Goal: Transaction & Acquisition: Obtain resource

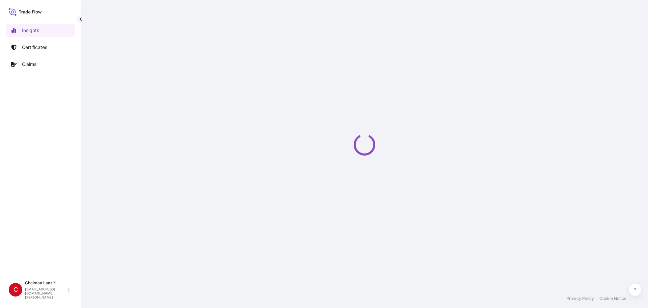
select select "2025"
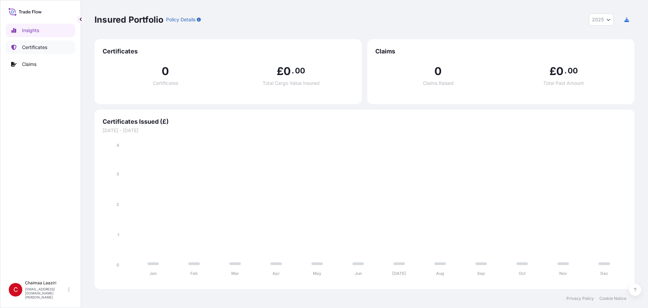
click at [24, 50] on p "Certificates" at bounding box center [34, 47] width 25 height 7
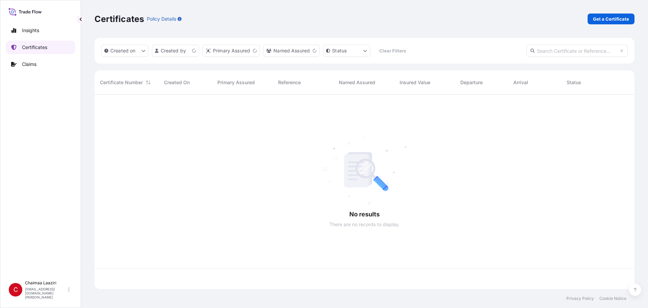
scroll to position [193, 535]
click at [613, 16] on p "Get a Certificate" at bounding box center [611, 19] width 36 height 7
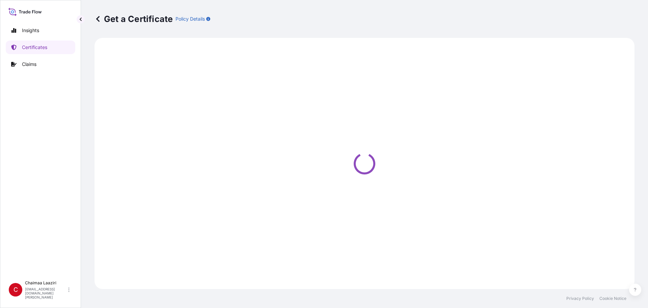
select select "Ocean Vessel"
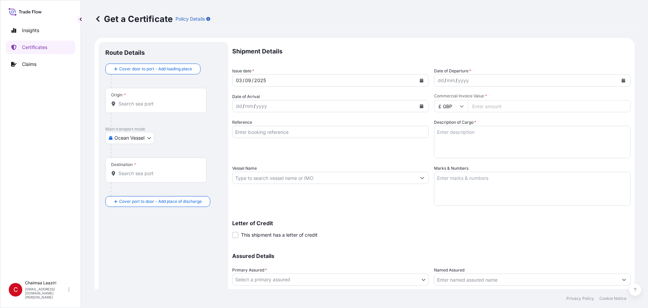
click at [420, 82] on icon "Calendar" at bounding box center [422, 80] width 4 height 4
click at [622, 80] on icon "Calendar" at bounding box center [624, 80] width 4 height 4
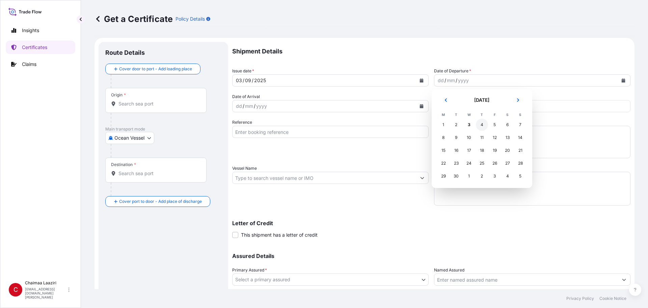
click at [487, 125] on div "4" at bounding box center [482, 125] width 12 height 12
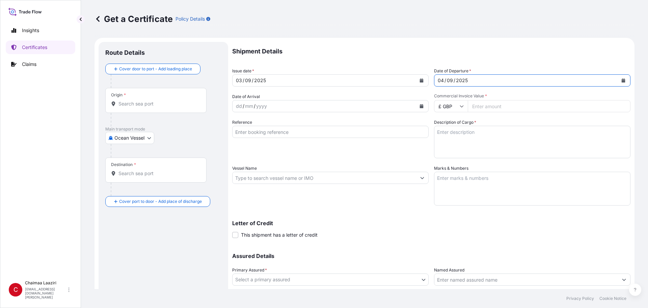
scroll to position [34, 0]
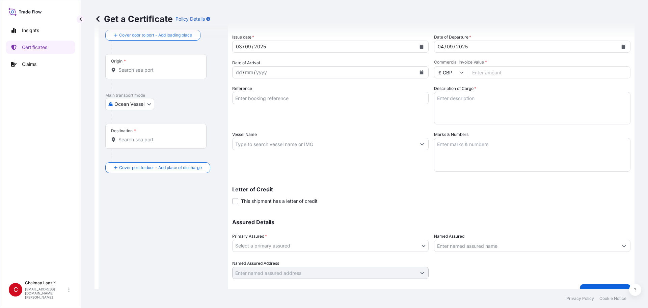
click at [501, 77] on input "Commercial Invoice Value *" at bounding box center [549, 72] width 163 height 12
paste input "15255.42"
type input "15255.42"
click at [442, 72] on input "£ GBP" at bounding box center [451, 72] width 34 height 12
click at [446, 91] on div "€ EUR" at bounding box center [449, 90] width 28 height 13
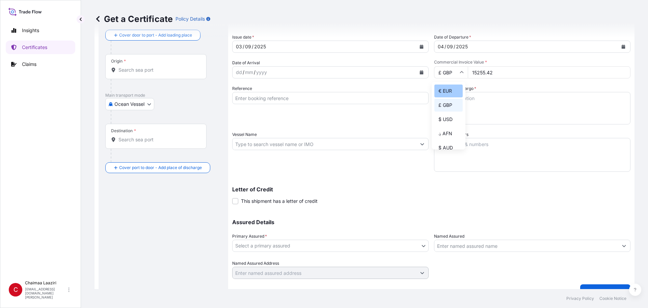
type input "€ EUR"
click at [509, 96] on textarea "Description of Cargo *" at bounding box center [532, 108] width 197 height 32
click at [294, 96] on input "Reference" at bounding box center [330, 98] width 197 height 12
paste input "15255.42"
drag, startPoint x: 286, startPoint y: 95, endPoint x: 193, endPoint y: 109, distance: 93.6
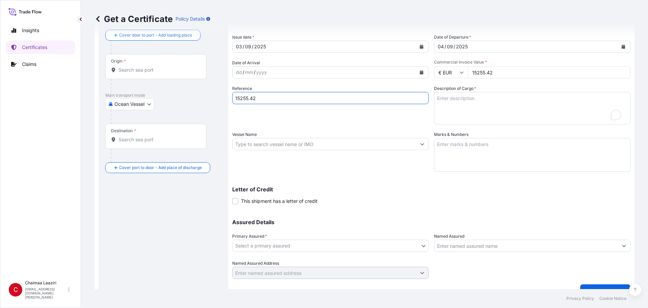
click at [194, 109] on form "Route Details Cover door to port - Add loading place Place of loading Road / [G…" at bounding box center [365, 153] width 540 height 298
paste input "9400257666-7"
type input "9400257666-7"
click at [466, 96] on textarea "Description of Cargo *" at bounding box center [532, 108] width 197 height 32
paste textarea "9400257666-7"
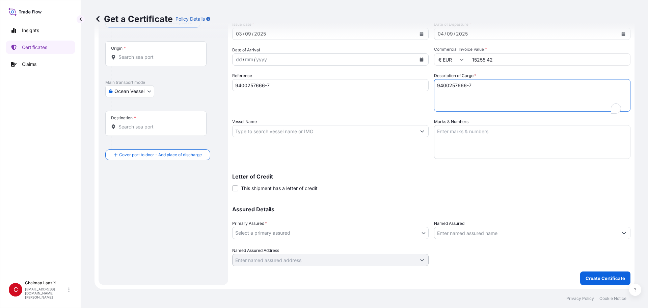
scroll to position [47, 0]
type textarea "9400257666-7"
click at [273, 232] on body "Insights Certificates Claims C Chaimaa Laaziri [EMAIL_ADDRESS][DOMAIN_NAME][PER…" at bounding box center [324, 154] width 648 height 308
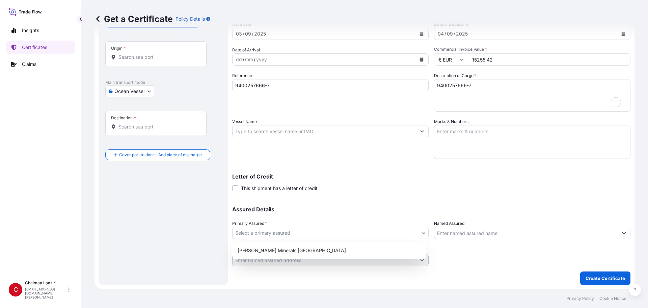
click at [266, 245] on div "[PERSON_NAME] Minerals [GEOGRAPHIC_DATA]" at bounding box center [329, 250] width 189 height 12
select select "31757"
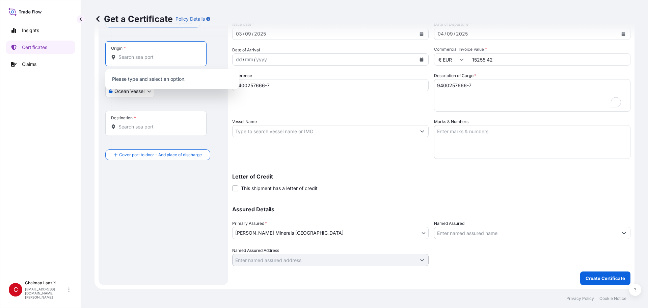
click at [152, 56] on input "Origin *" at bounding box center [159, 57] width 80 height 7
click at [139, 83] on span "Any port in this location" at bounding box center [152, 84] width 48 height 7
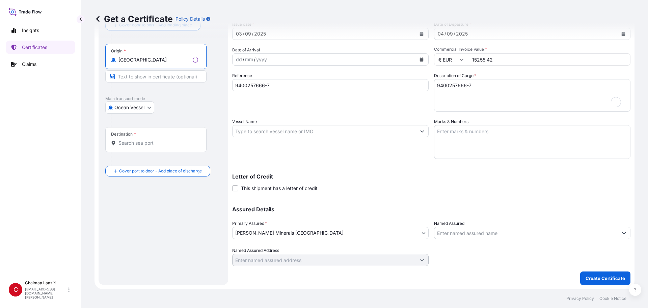
type input "[GEOGRAPHIC_DATA]"
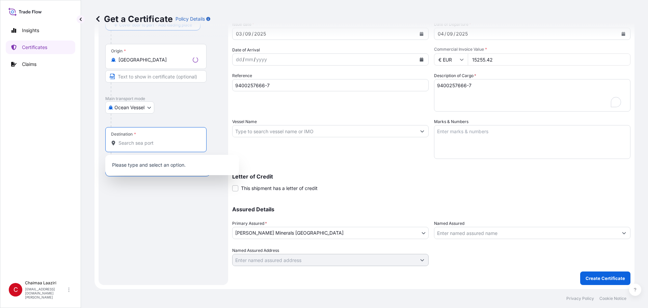
click at [139, 144] on input "Destination *" at bounding box center [159, 142] width 80 height 7
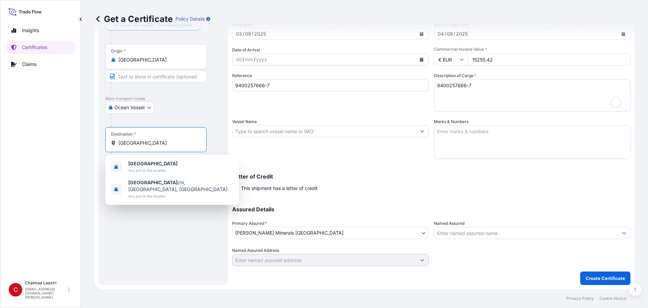
click at [145, 157] on div "[GEOGRAPHIC_DATA] Any port in this location [GEOGRAPHIC_DATA] chi, [GEOGRAPHIC_…" at bounding box center [172, 180] width 134 height 50
type input "[GEOGRAPHIC_DATA]"
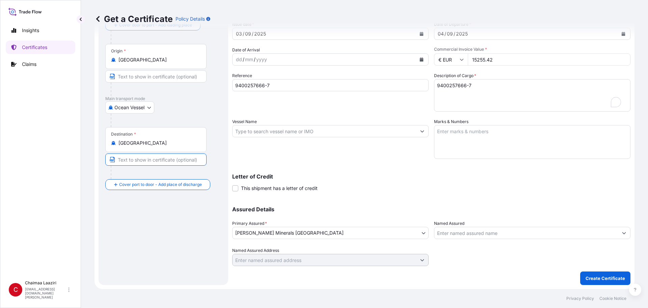
click at [145, 161] on input "Text to appear on certificate" at bounding box center [155, 159] width 101 height 12
click at [148, 221] on input "Place of Discharge" at bounding box center [159, 220] width 80 height 7
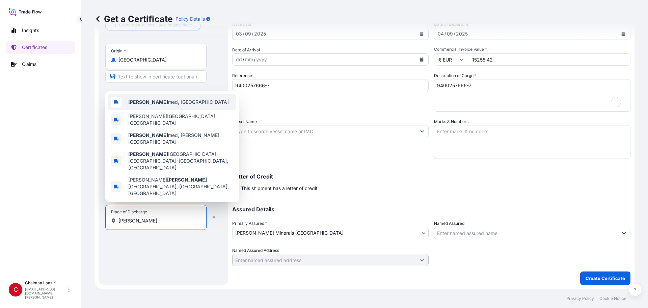
click at [171, 105] on span "Ben Ah med, [GEOGRAPHIC_DATA]" at bounding box center [178, 102] width 101 height 7
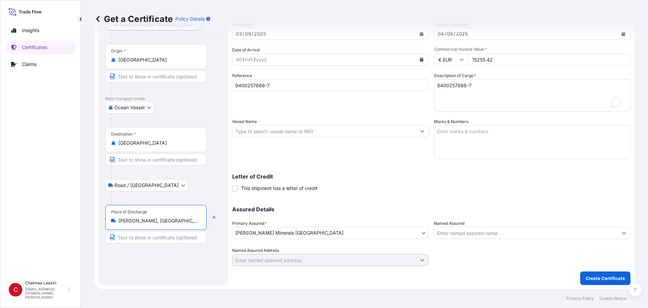
type input "[PERSON_NAME], [GEOGRAPHIC_DATA]"
click at [592, 277] on p "Create Certificate" at bounding box center [606, 278] width 40 height 7
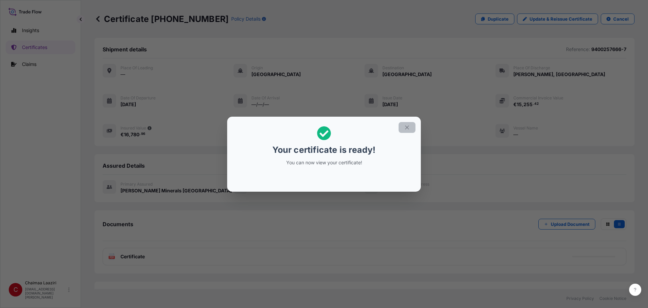
click at [408, 125] on icon "button" at bounding box center [407, 127] width 6 height 6
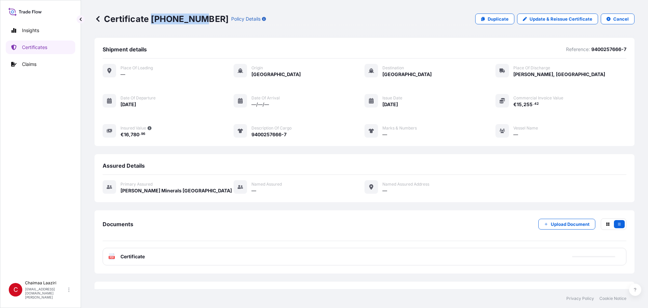
drag, startPoint x: 151, startPoint y: 17, endPoint x: 199, endPoint y: 17, distance: 48.0
click at [199, 17] on p "Certificate [PHONE_NUMBER]" at bounding box center [162, 19] width 134 height 11
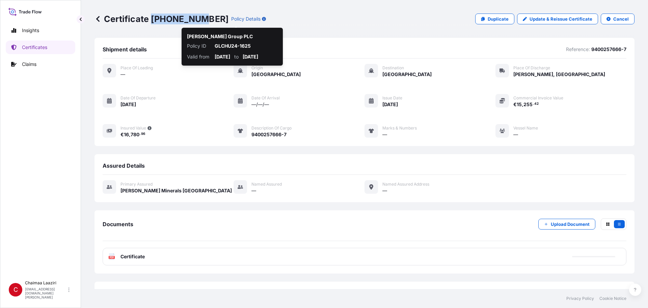
copy p "[PHONE_NUMBER]"
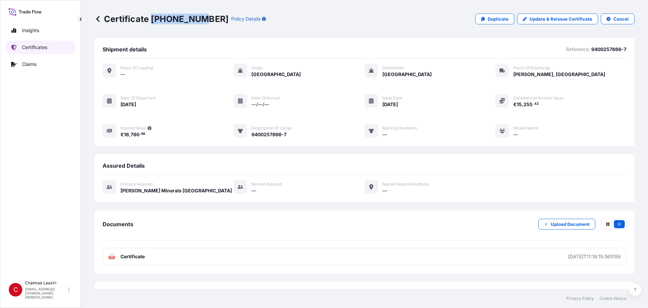
click at [32, 47] on p "Certificates" at bounding box center [34, 47] width 25 height 7
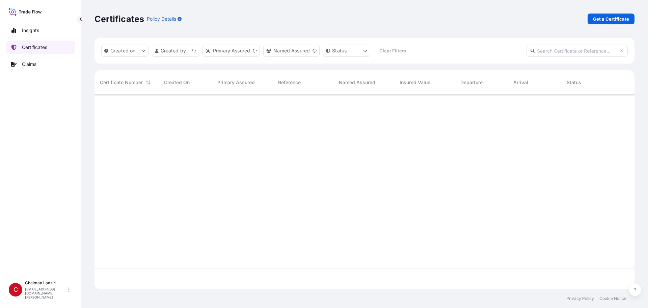
scroll to position [193, 535]
click at [614, 17] on p "Get a Certificate" at bounding box center [611, 19] width 36 height 7
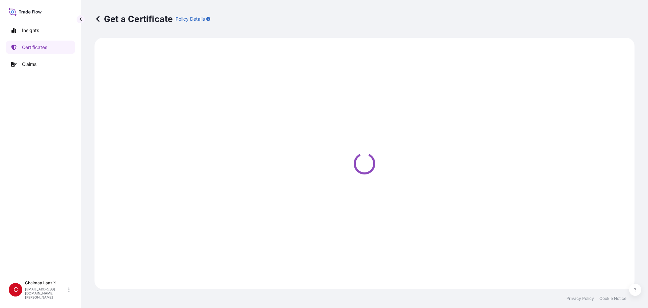
select select "Ocean Vessel"
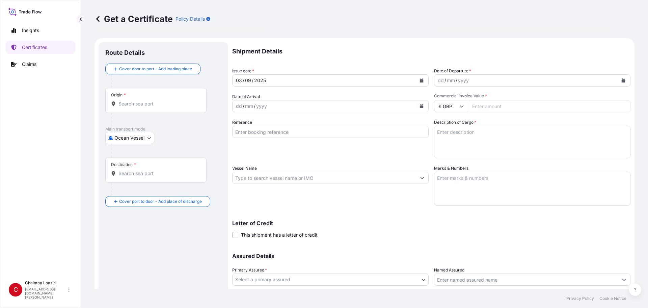
click at [422, 78] on button "Calendar" at bounding box center [421, 80] width 11 height 11
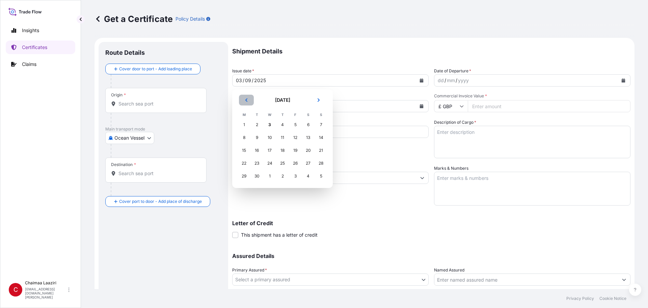
click at [247, 99] on icon "Previous" at bounding box center [247, 99] width 2 height 3
click at [257, 176] on div "26" at bounding box center [257, 176] width 12 height 12
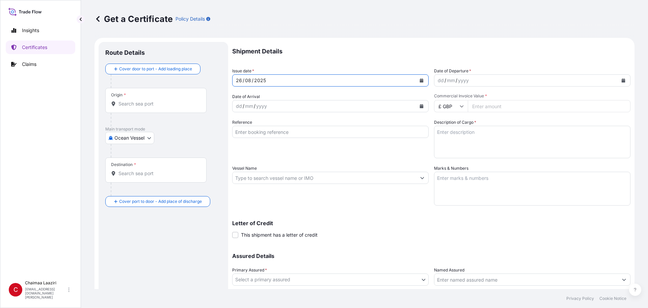
click at [622, 80] on button "Calendar" at bounding box center [623, 80] width 11 height 11
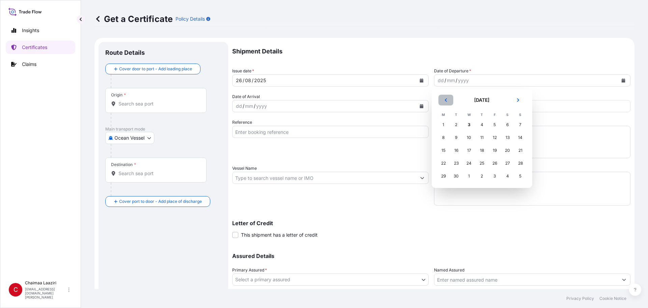
click at [445, 102] on button "Previous" at bounding box center [446, 100] width 15 height 11
click at [457, 177] on div "26" at bounding box center [456, 176] width 12 height 12
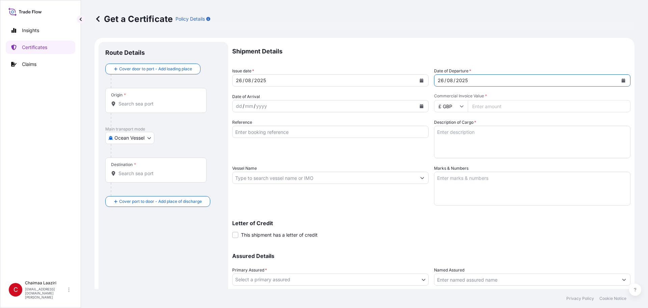
click at [477, 105] on input "Commercial Invoice Value *" at bounding box center [549, 106] width 163 height 12
paste input "17923"
type input "17923"
click at [349, 130] on input "Reference" at bounding box center [330, 132] width 197 height 12
paste input "9101079026 9101083492 9101083491"
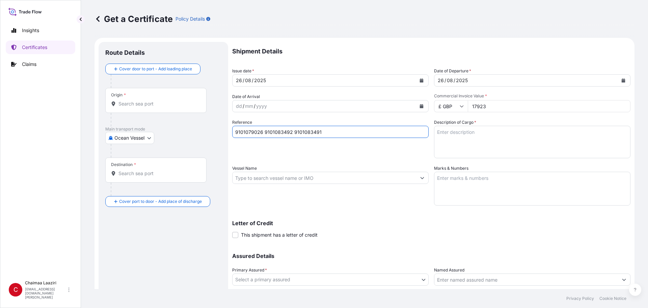
type input "9101079026 9101083492 9101083491"
click at [481, 132] on textarea "Description of Cargo *" at bounding box center [532, 142] width 197 height 32
paste textarea "9101079026 9101083492 9101083491"
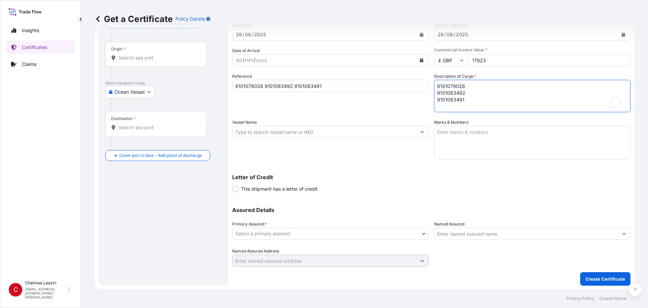
scroll to position [47, 0]
type textarea "9101079026 9101083492 9101083491"
click at [304, 229] on body "Insights Certificates Claims C Chaimaa Laaziri [EMAIL_ADDRESS][DOMAIN_NAME][PER…" at bounding box center [324, 154] width 648 height 308
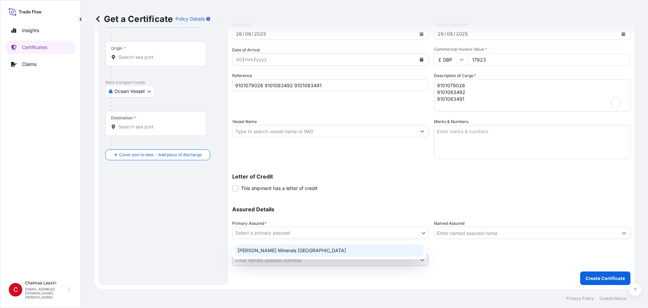
click at [293, 246] on div "[PERSON_NAME] Minerals [GEOGRAPHIC_DATA]" at bounding box center [329, 250] width 189 height 12
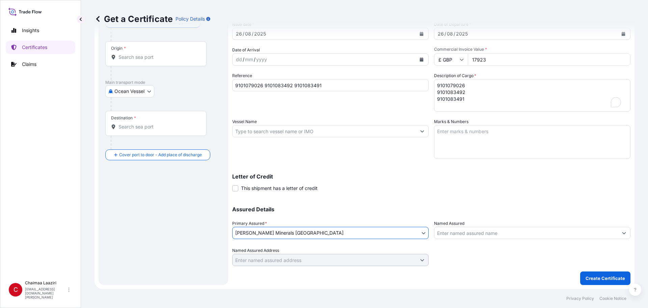
click at [305, 199] on div "Assured Details Primary Assured * [PERSON_NAME] Minerals [GEOGRAPHIC_DATA] [PER…" at bounding box center [431, 232] width 398 height 68
click at [149, 57] on input "Origin *" at bounding box center [159, 57] width 80 height 7
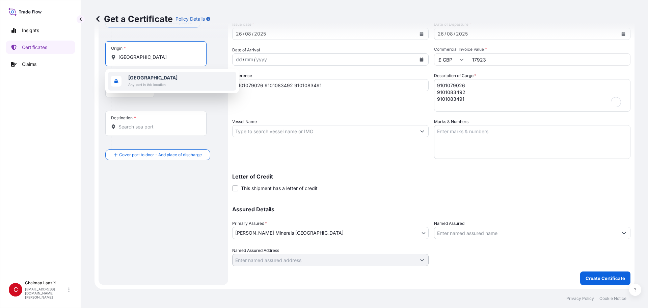
click at [151, 86] on span "Any port in this location" at bounding box center [152, 84] width 49 height 7
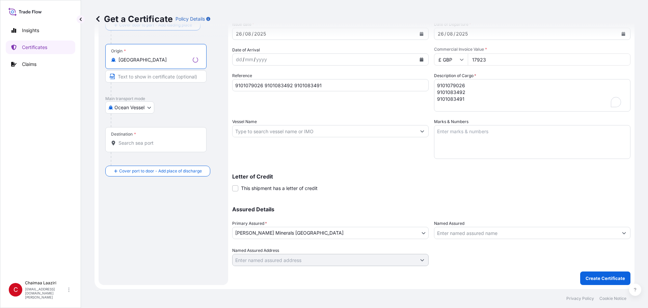
type input "[GEOGRAPHIC_DATA]"
click at [148, 143] on input "Destination *" at bounding box center [159, 142] width 80 height 7
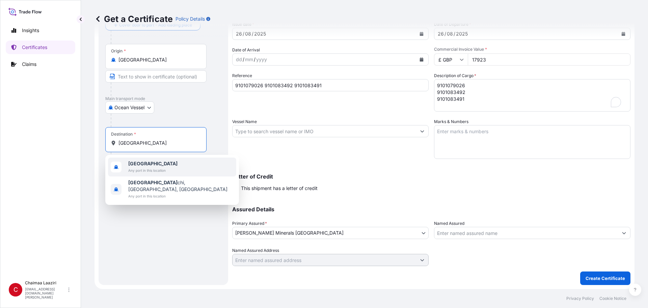
click at [145, 166] on span "[GEOGRAPHIC_DATA]" at bounding box center [152, 163] width 49 height 7
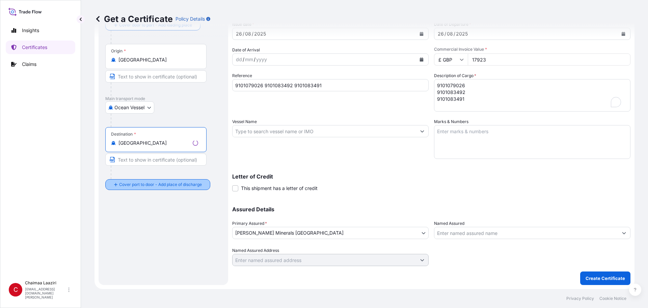
type input "[GEOGRAPHIC_DATA]"
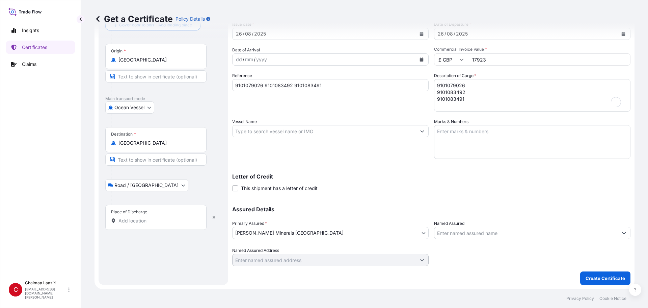
click at [141, 217] on input "Place of Discharge" at bounding box center [159, 220] width 80 height 7
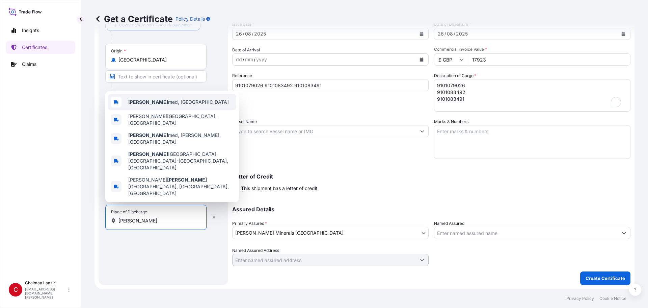
click at [140, 110] on div "Ben Ah med, [GEOGRAPHIC_DATA]" at bounding box center [172, 102] width 128 height 16
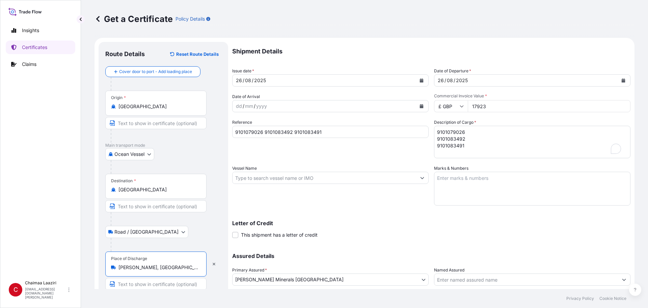
scroll to position [0, 0]
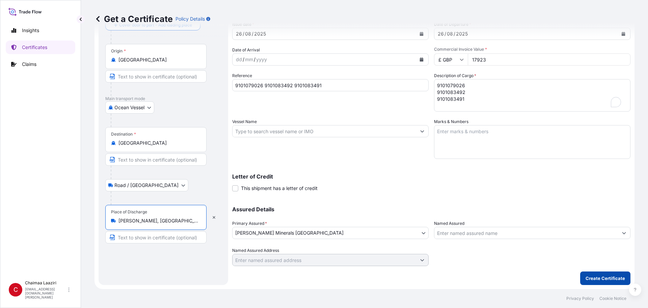
type input "[PERSON_NAME], [GEOGRAPHIC_DATA]"
click at [582, 275] on button "Create Certificate" at bounding box center [605, 278] width 50 height 14
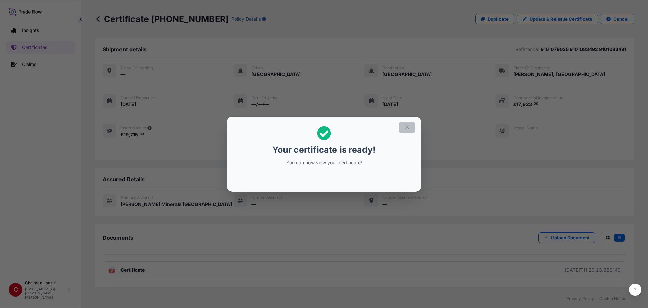
click at [409, 131] on button "button" at bounding box center [407, 127] width 17 height 11
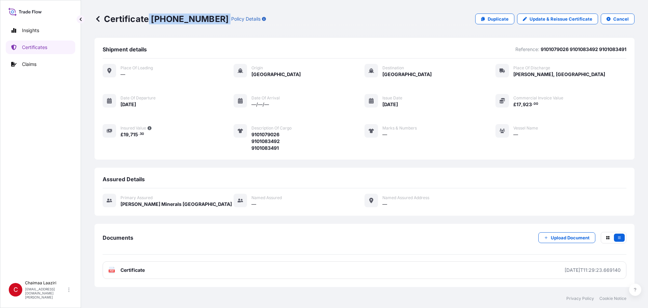
drag, startPoint x: 150, startPoint y: 19, endPoint x: 201, endPoint y: 21, distance: 51.4
click at [201, 21] on div "Certificate [PHONE_NUMBER] Policy Details" at bounding box center [181, 19] width 172 height 11
copy p "[PHONE_NUMBER]"
